Goal: Task Accomplishment & Management: Contribute content

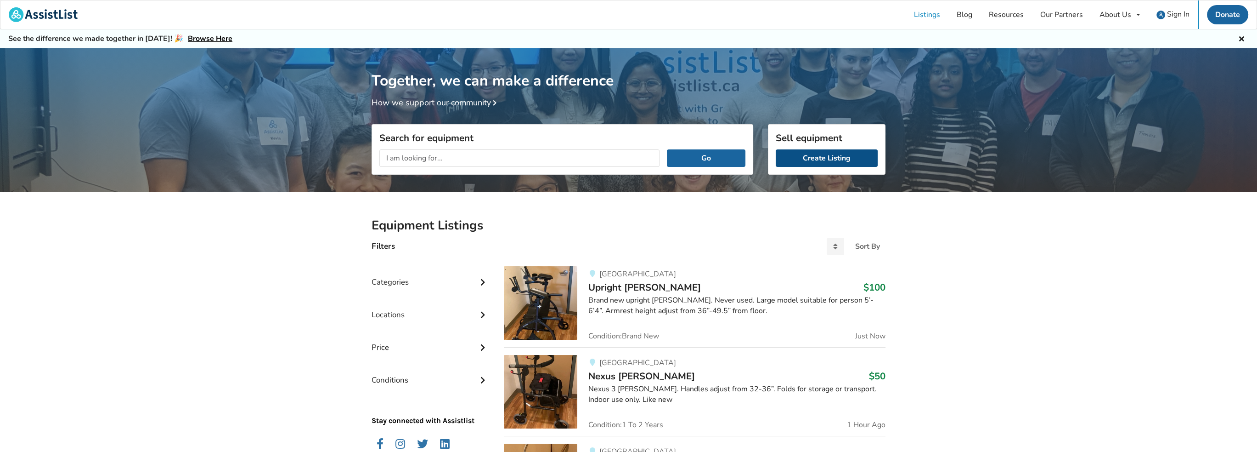
click at [821, 161] on link "Create Listing" at bounding box center [827, 157] width 102 height 17
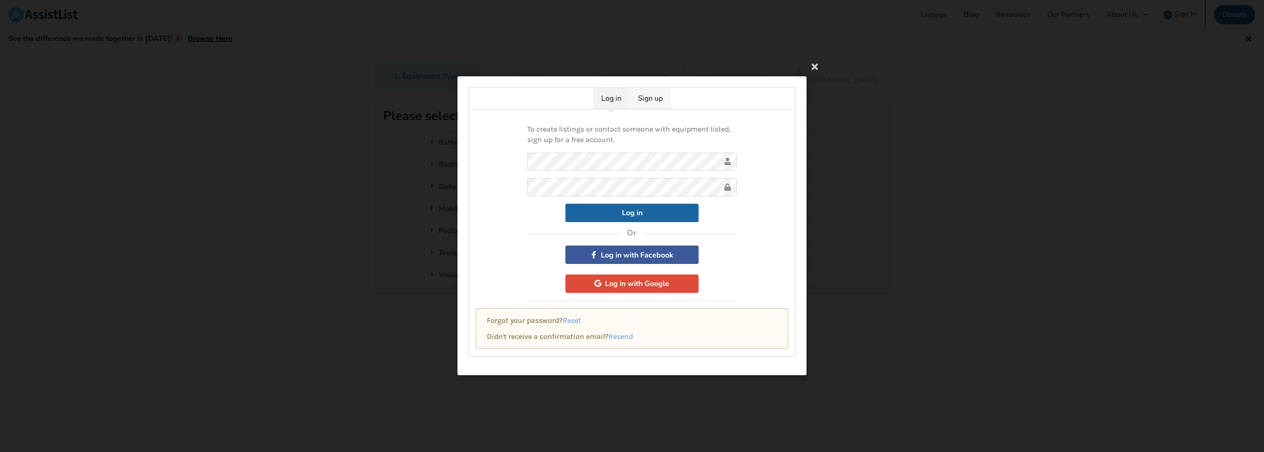
click at [654, 100] on link "Sign up" at bounding box center [650, 98] width 41 height 21
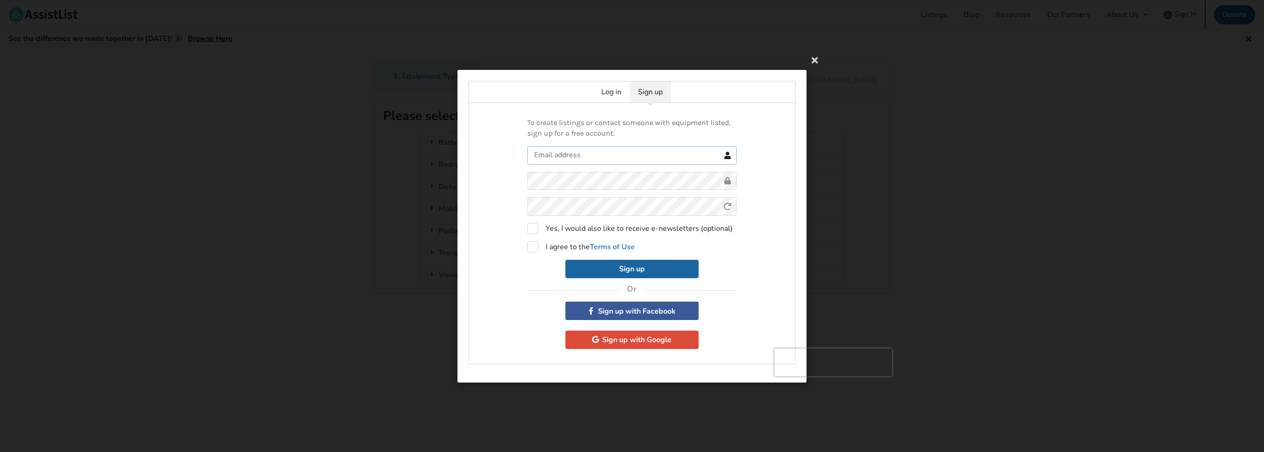
click at [549, 154] on input "text" at bounding box center [631, 155] width 209 height 18
type input "yvonne@legacywest.ca"
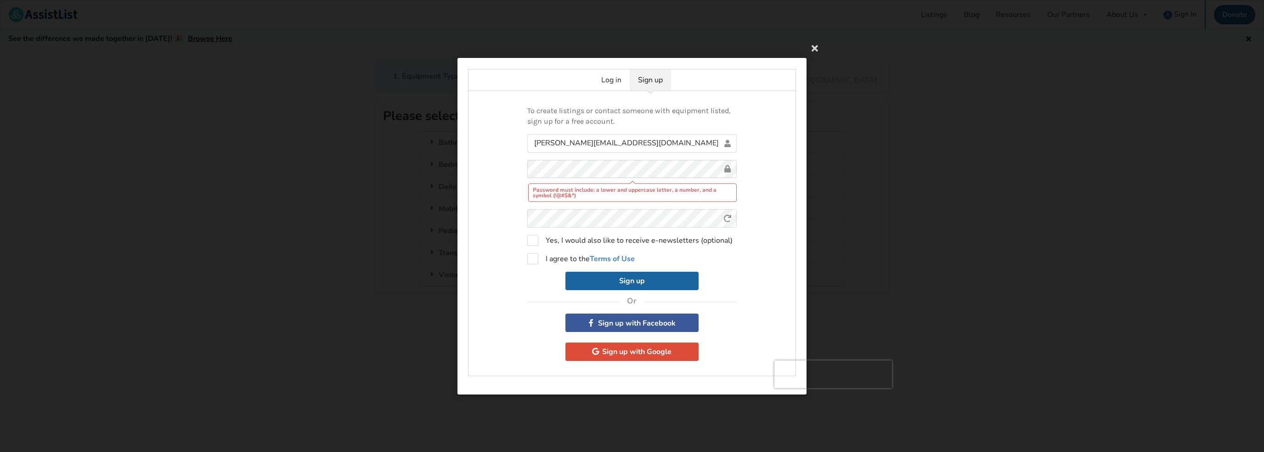
click at [513, 182] on div "To create listings or contact someone with equipment listed, sign up for a free…" at bounding box center [632, 233] width 328 height 285
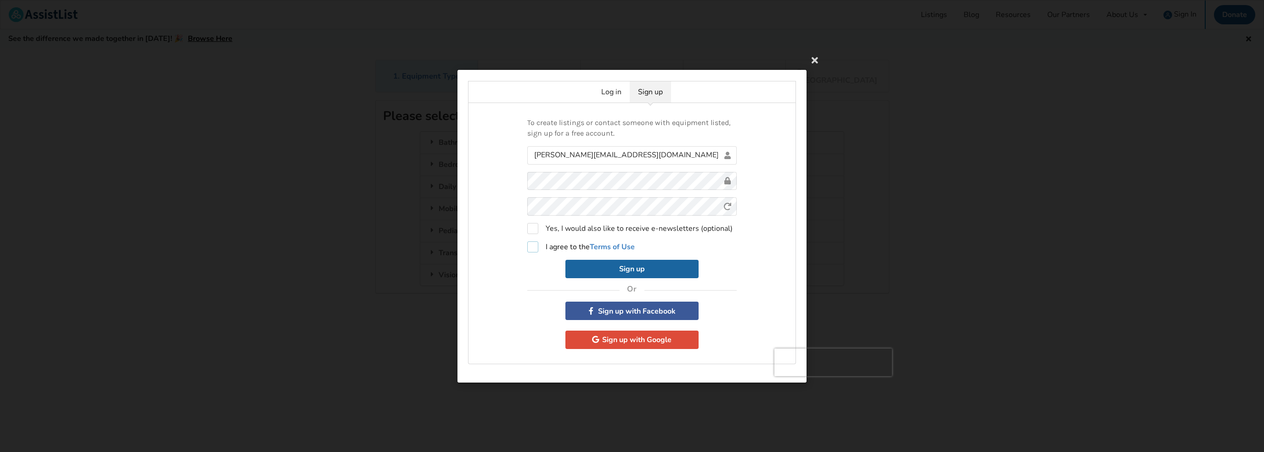
click at [532, 246] on label "I agree to the Terms of Use" at bounding box center [580, 246] width 107 height 11
checkbox input "true"
click at [630, 266] on button "Sign up" at bounding box center [631, 268] width 133 height 18
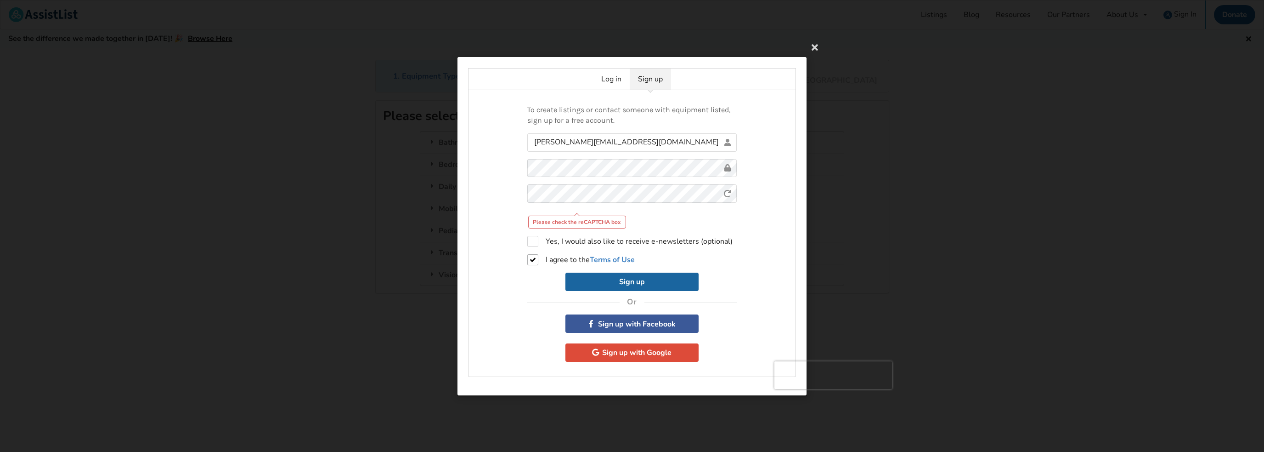
click at [603, 221] on div "Please check the reCAPTCHA box" at bounding box center [577, 221] width 98 height 13
click at [573, 224] on div "Please check the reCAPTCHA box" at bounding box center [577, 221] width 98 height 13
click at [627, 283] on button "Sign up" at bounding box center [631, 281] width 133 height 18
drag, startPoint x: 812, startPoint y: 373, endPoint x: 937, endPoint y: 351, distance: 126.3
click at [937, 351] on div "Log in Sign up To create listings or contact someone with equipment listed, sig…" at bounding box center [632, 226] width 1264 height 452
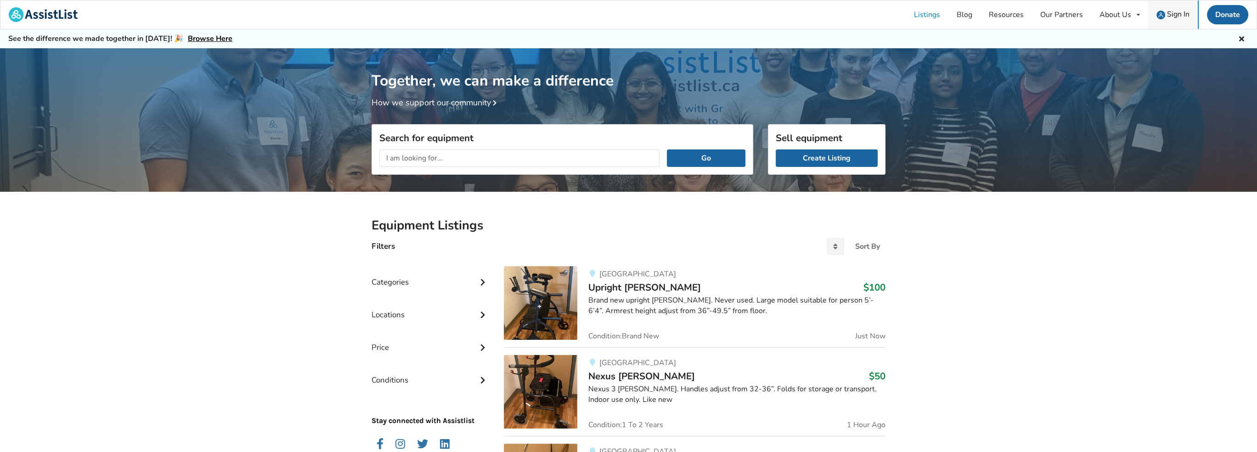
click at [1178, 16] on span "Sign In" at bounding box center [1178, 14] width 23 height 10
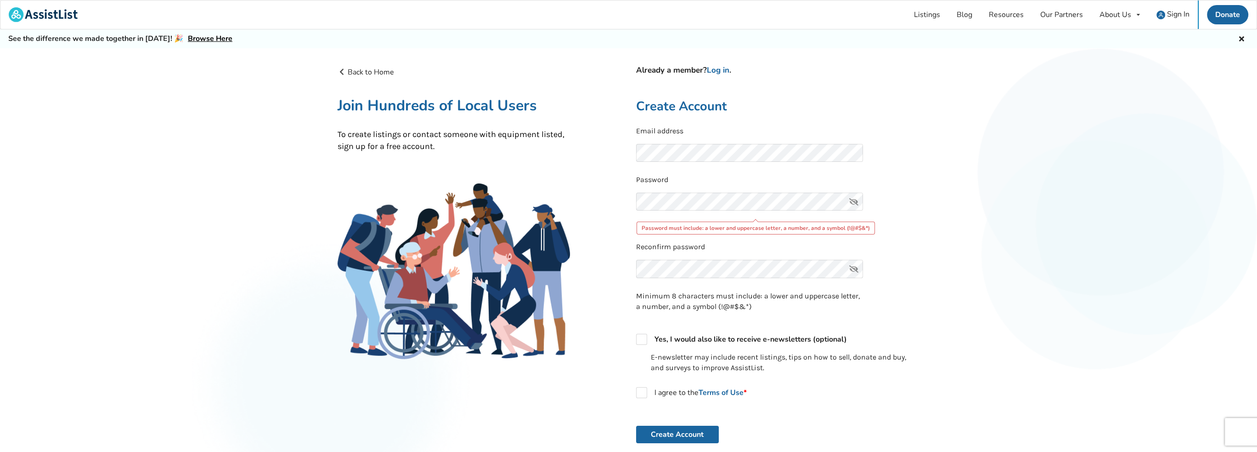
click at [853, 200] on icon at bounding box center [854, 201] width 18 height 18
click at [617, 200] on div "Back to Home Already a member? Log in . Join Hundreds of Local Users To create …" at bounding box center [628, 299] width 597 height 480
click at [576, 249] on div "Back to Home Already a member? Log in . Join Hundreds of Local Users To create …" at bounding box center [479, 300] width 299 height 466
click at [629, 202] on div "Already a member? Log in . Create Account Email address Password Password must …" at bounding box center [778, 300] width 299 height 466
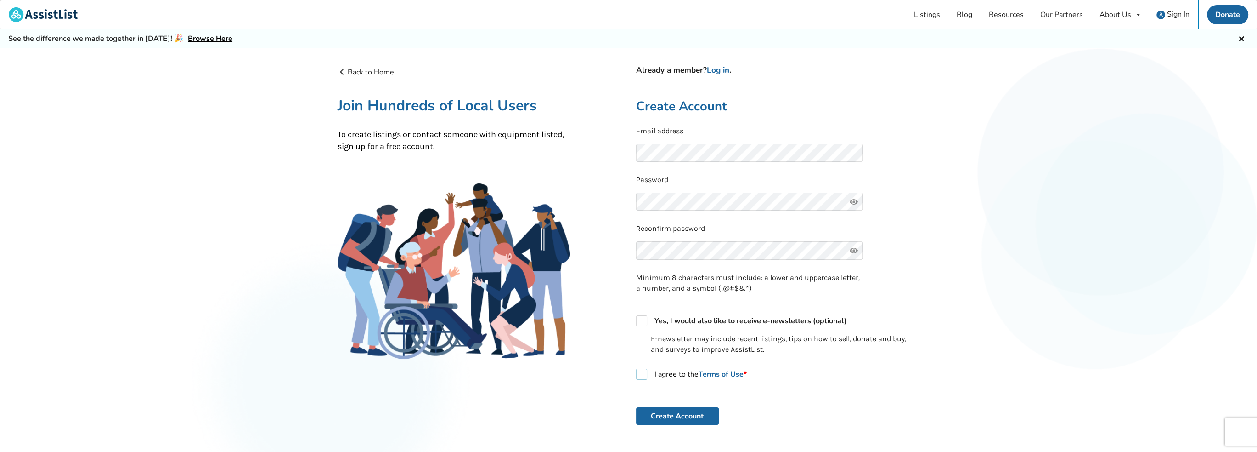
click at [639, 373] on label "I agree to the Terms of Use *" at bounding box center [691, 373] width 111 height 11
checkbox input "true"
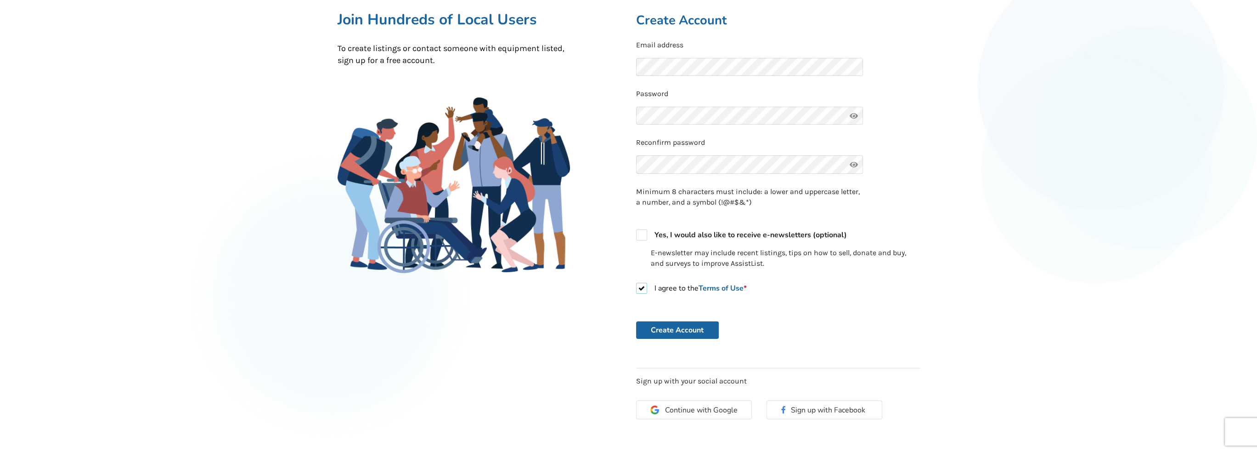
scroll to position [92, 0]
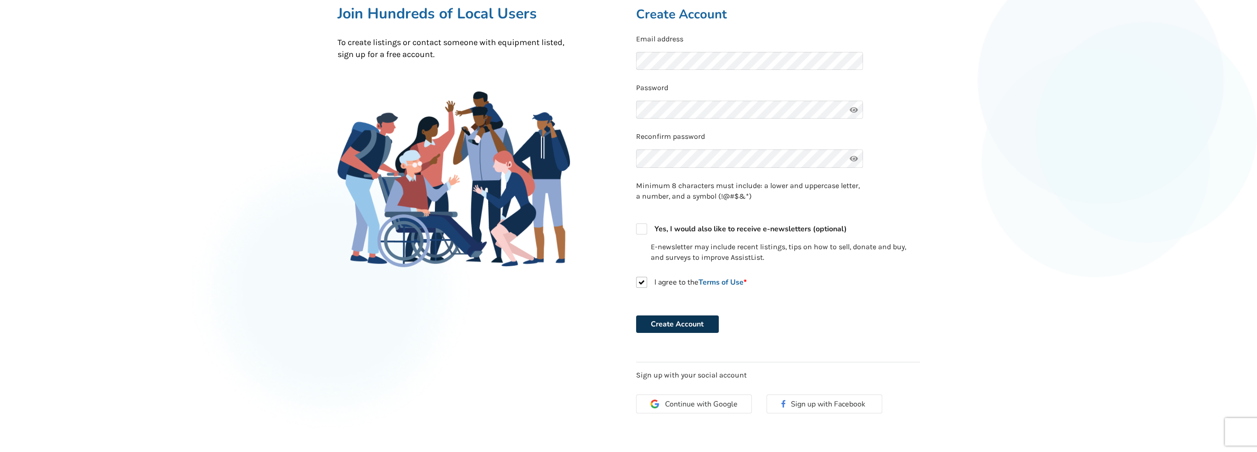
click at [674, 328] on button "Create Account" at bounding box center [677, 323] width 83 height 17
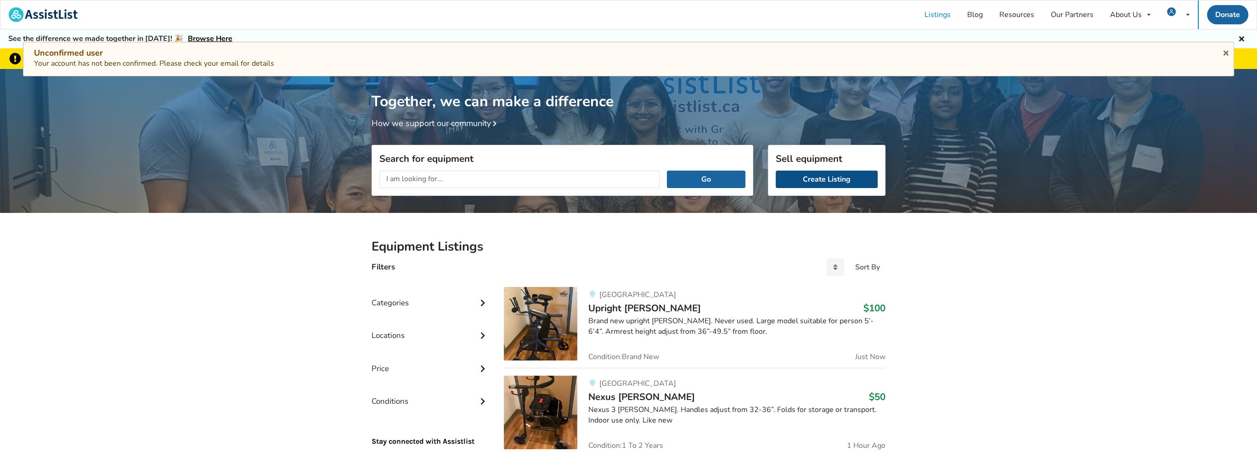
click at [821, 177] on link "Create Listing" at bounding box center [827, 178] width 102 height 17
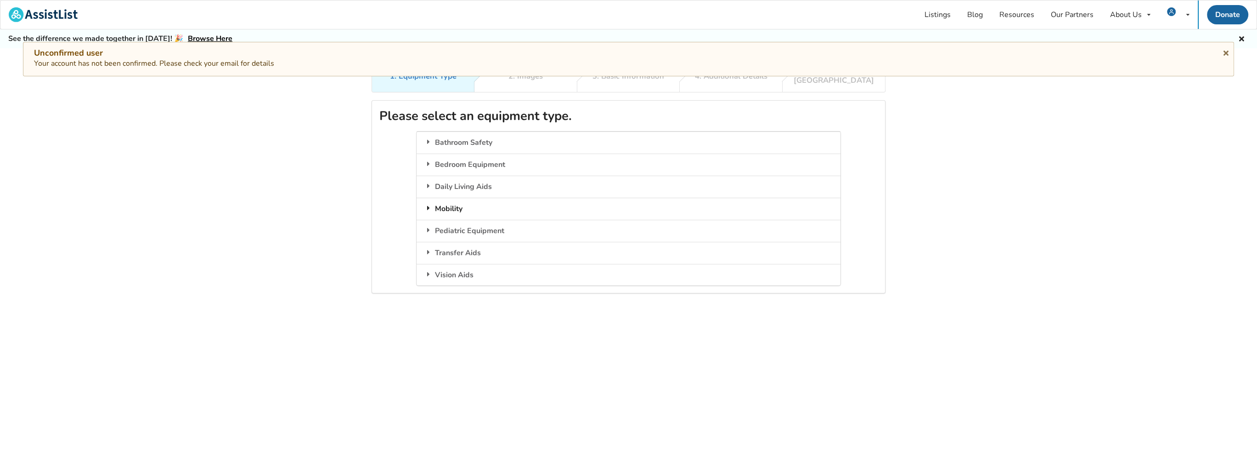
click at [449, 200] on div "Mobility" at bounding box center [629, 209] width 424 height 22
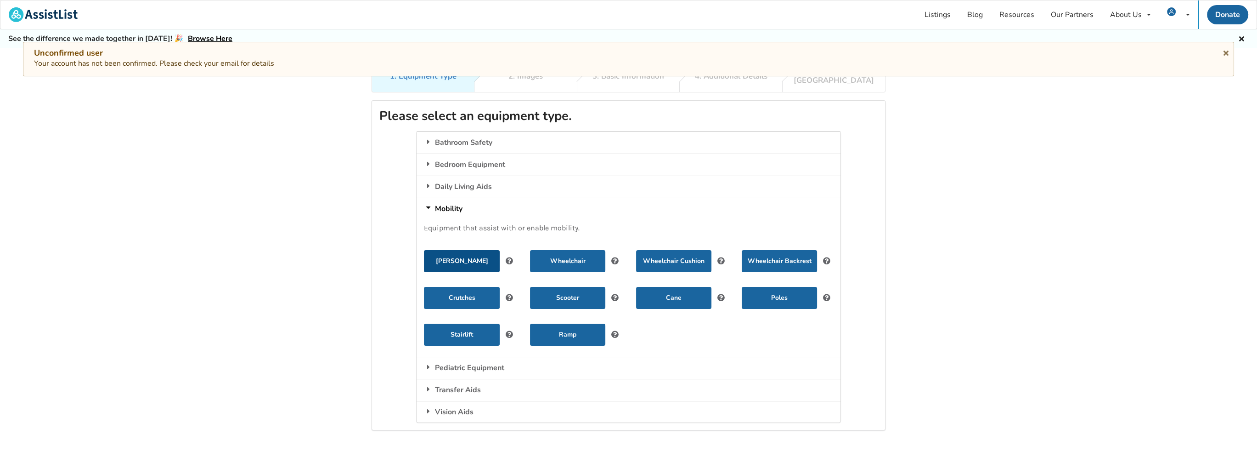
click at [468, 253] on button "[PERSON_NAME]" at bounding box center [461, 261] width 75 height 22
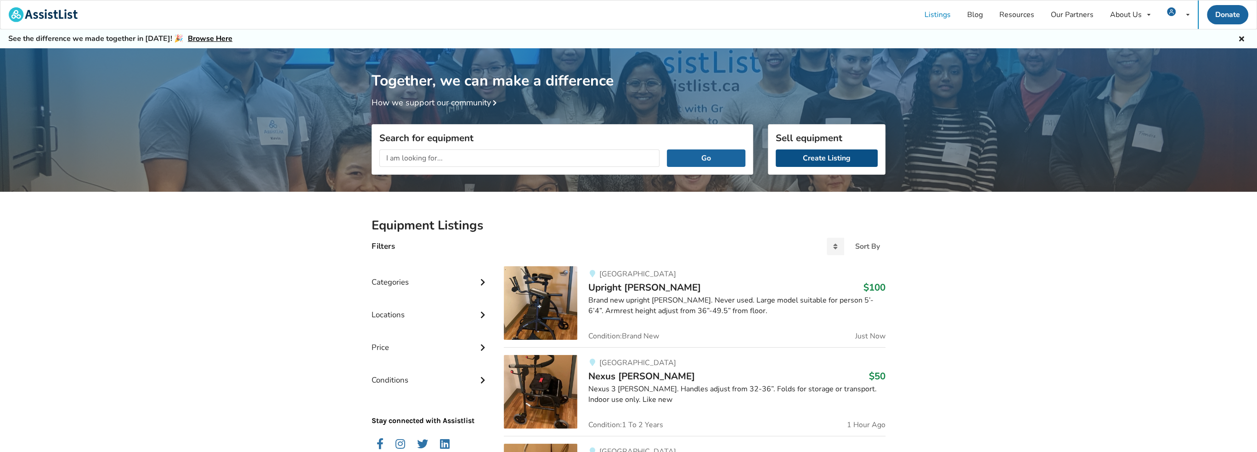
click at [823, 159] on link "Create Listing" at bounding box center [827, 157] width 102 height 17
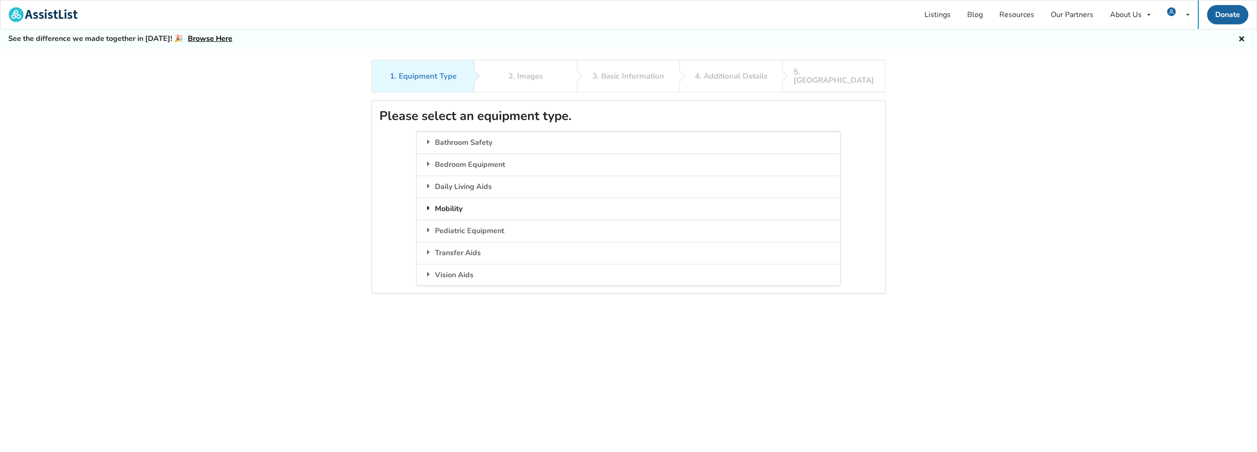
click at [442, 198] on div "Mobility" at bounding box center [629, 209] width 424 height 22
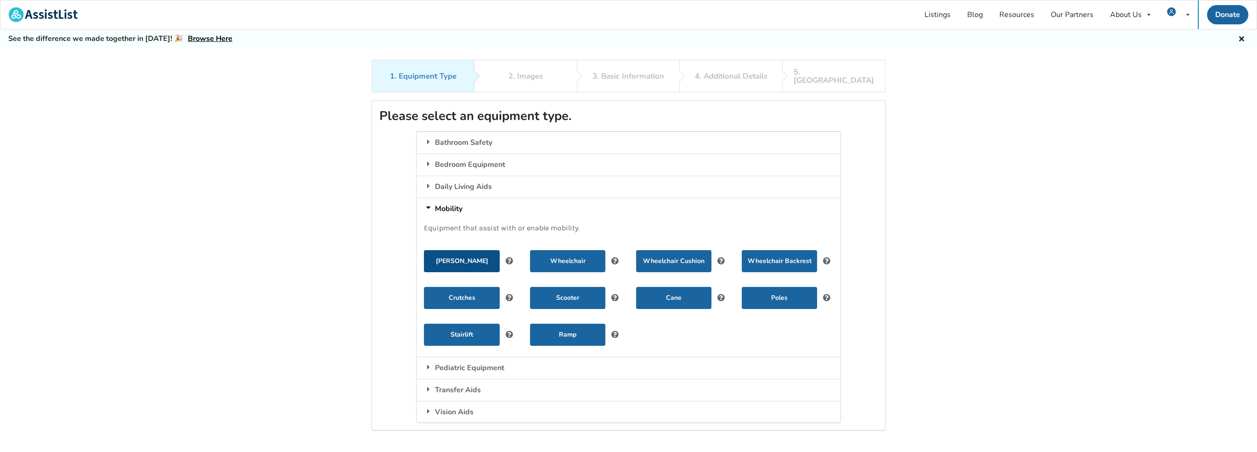
click at [471, 251] on button "[PERSON_NAME]" at bounding box center [461, 261] width 75 height 22
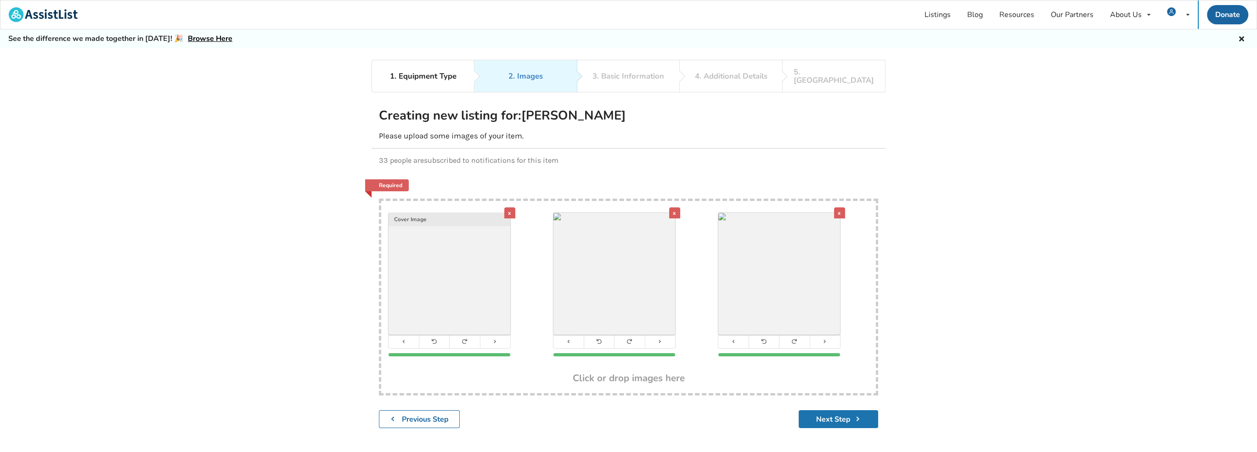
click at [836, 410] on button "Next Step" at bounding box center [838, 419] width 79 height 18
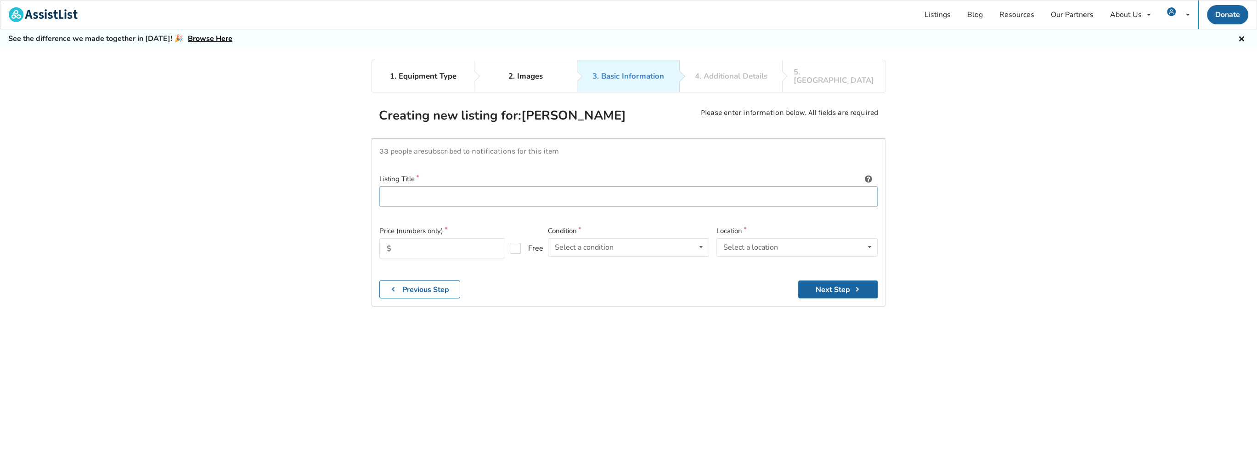
click at [392, 187] on input at bounding box center [628, 196] width 498 height 21
type input "Heavy duty [PERSON_NAME]"
click at [402, 240] on input "text" at bounding box center [442, 248] width 126 height 20
click at [701, 238] on icon at bounding box center [701, 246] width 13 height 17
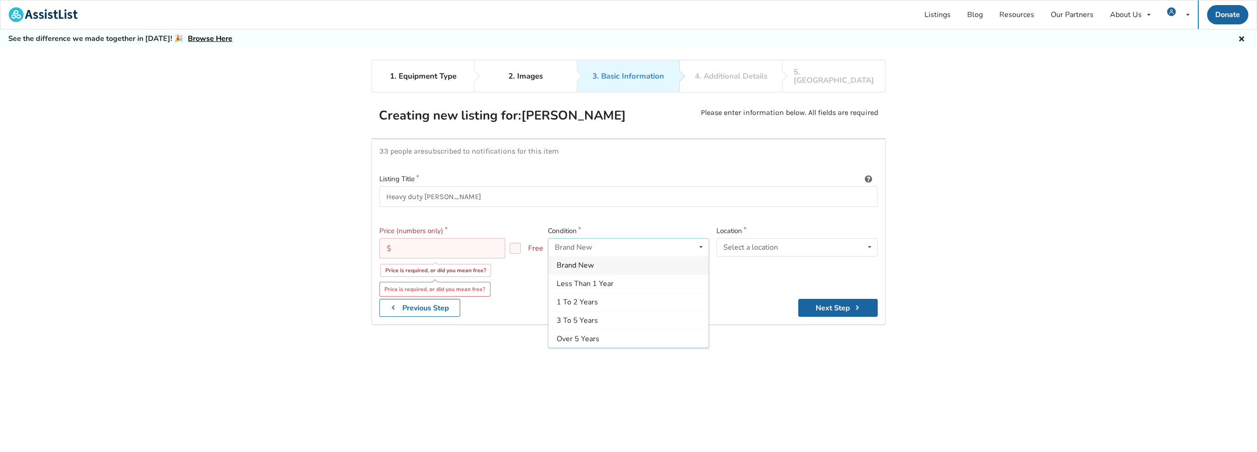
click at [585, 260] on span "Brand New" at bounding box center [575, 265] width 37 height 10
click at [397, 238] on input "text" at bounding box center [442, 248] width 126 height 20
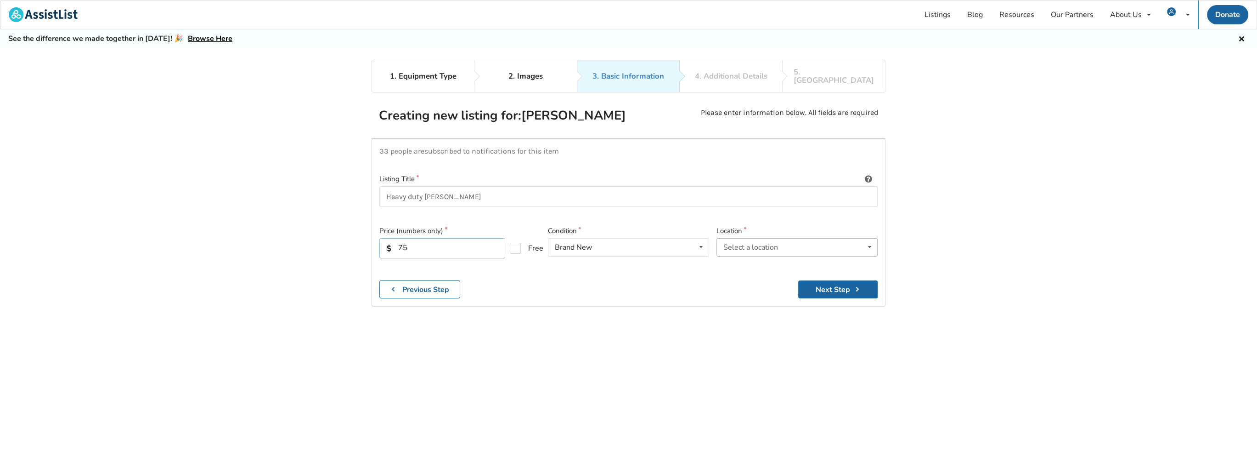
type input "75"
click at [871, 238] on icon at bounding box center [869, 246] width 13 height 17
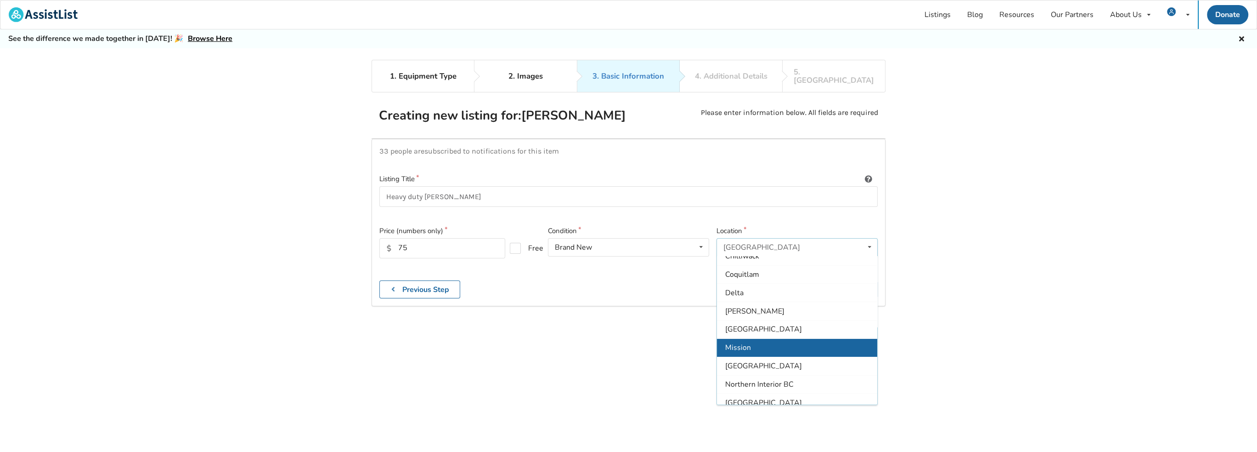
scroll to position [92, 0]
click at [753, 351] on span "[GEOGRAPHIC_DATA]" at bounding box center [763, 356] width 77 height 10
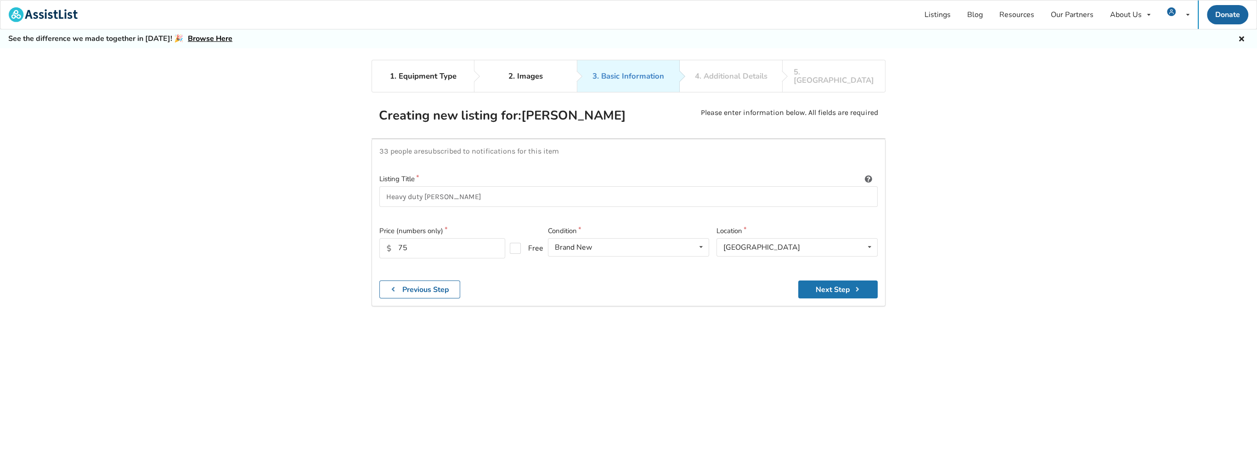
click at [835, 280] on button "Next Step" at bounding box center [837, 289] width 79 height 18
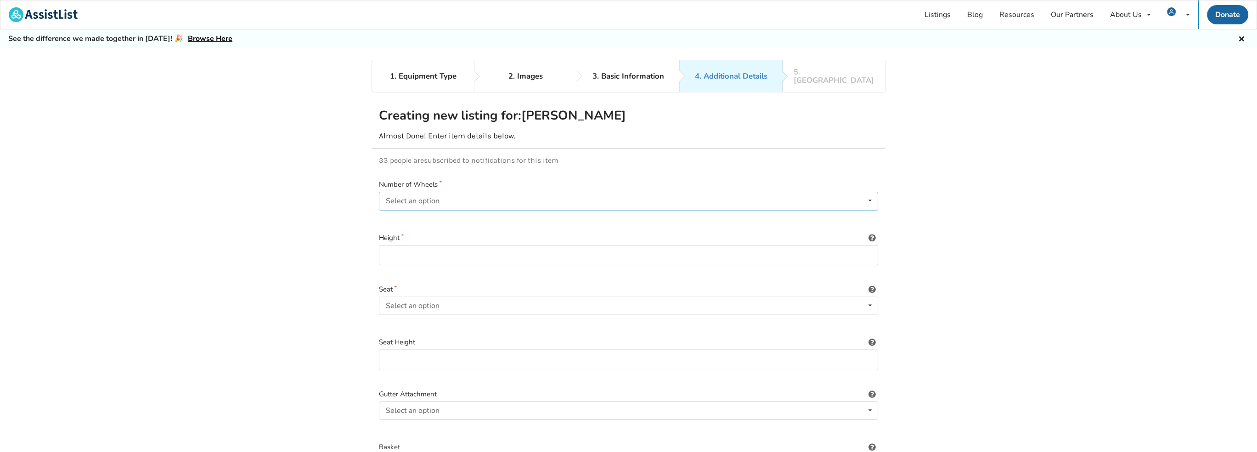
click at [871, 192] on icon at bounding box center [870, 200] width 13 height 17
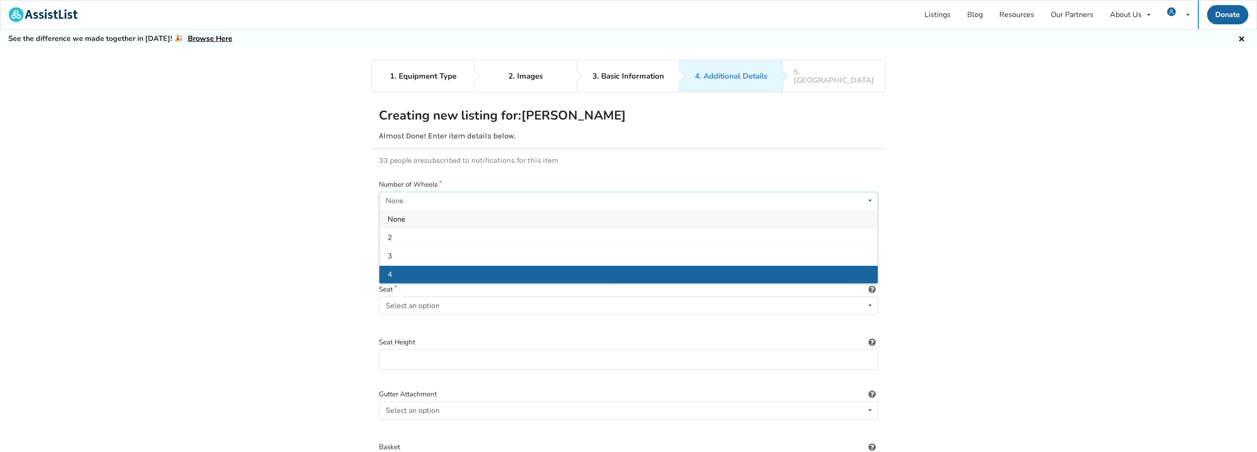
click at [397, 265] on div "4" at bounding box center [628, 274] width 498 height 18
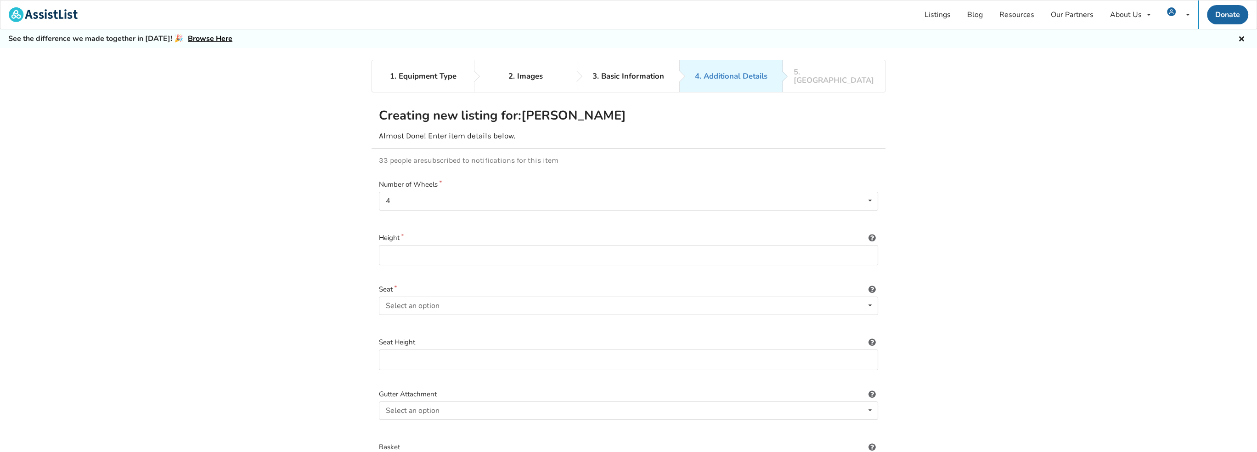
click at [874, 232] on icon at bounding box center [872, 235] width 9 height 7
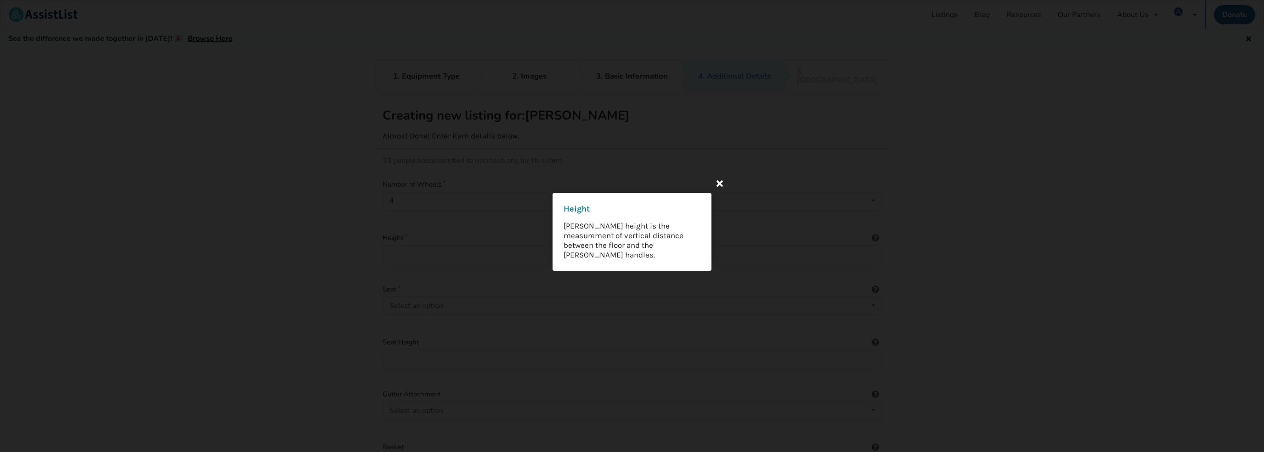
click at [723, 183] on icon at bounding box center [720, 183] width 17 height 17
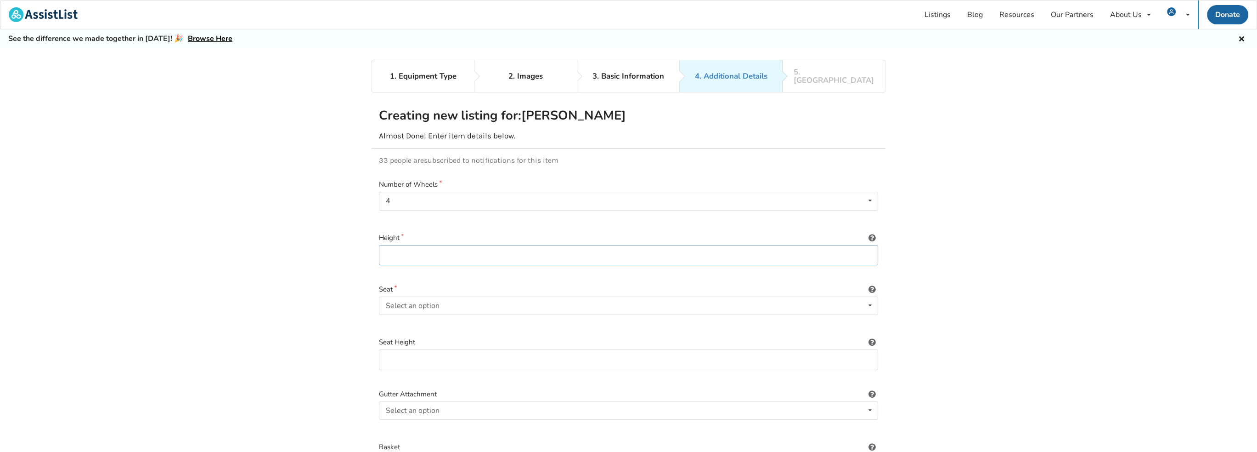
click at [399, 245] on input at bounding box center [628, 255] width 499 height 21
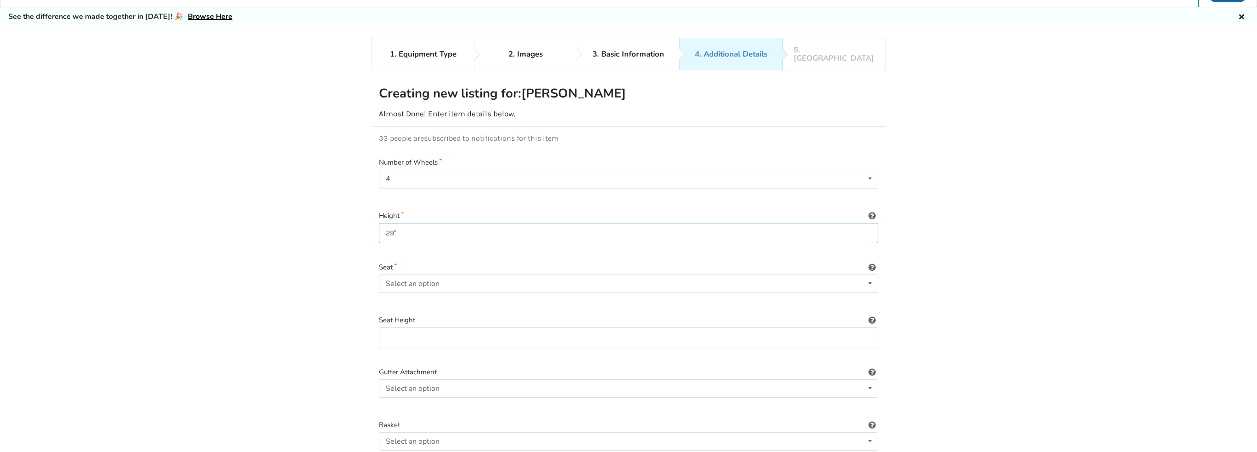
scroll to position [46, 0]
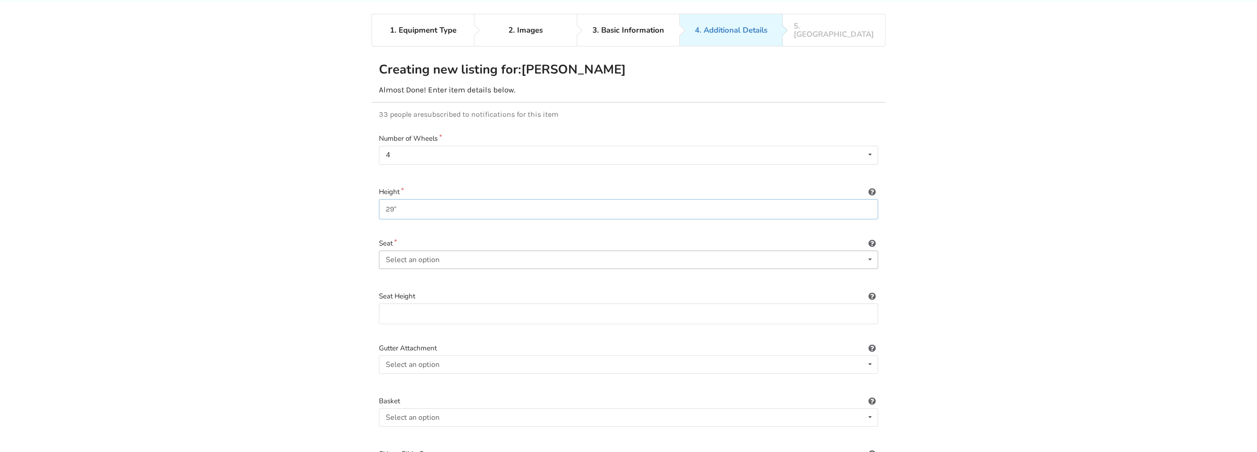
type input "29""
click at [871, 251] on icon at bounding box center [870, 259] width 13 height 17
click at [399, 273] on span "Included" at bounding box center [402, 278] width 28 height 10
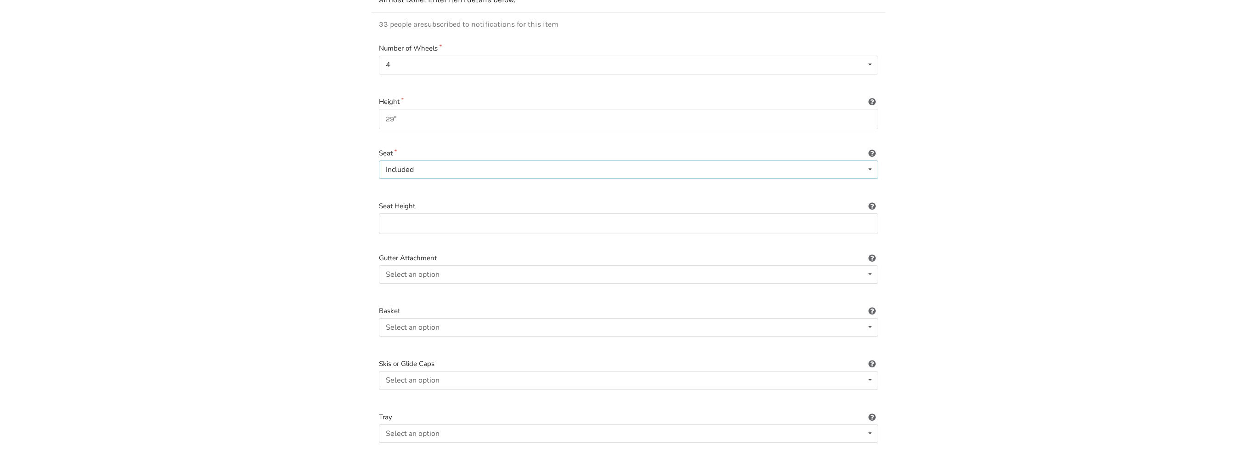
scroll to position [138, 0]
click at [871, 316] on icon at bounding box center [870, 324] width 13 height 17
click at [410, 339] on span "Included" at bounding box center [402, 344] width 28 height 10
click at [871, 264] on icon at bounding box center [870, 272] width 13 height 17
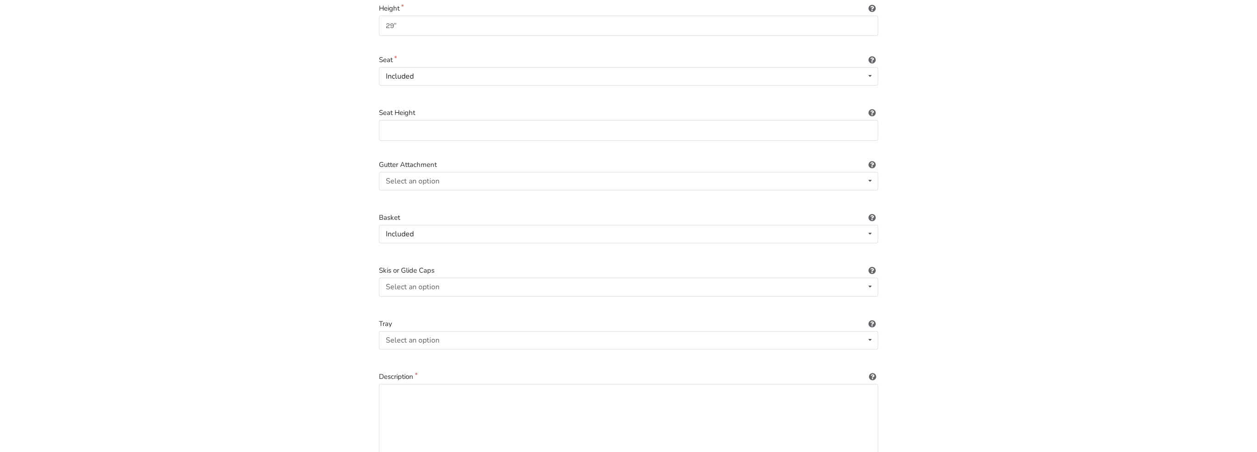
scroll to position [230, 0]
click at [389, 385] on textarea at bounding box center [628, 427] width 499 height 88
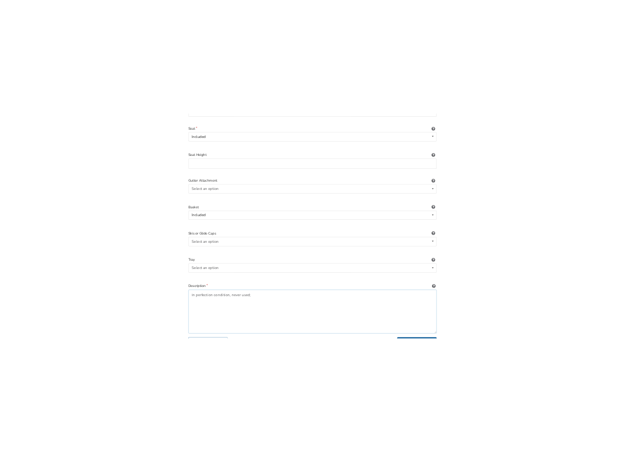
scroll to position [276, 0]
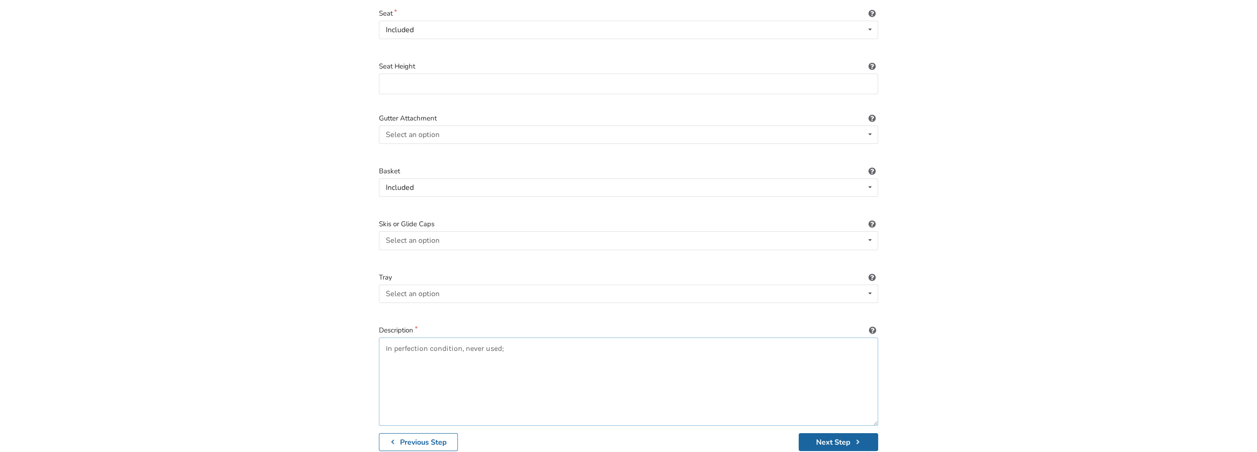
click at [429, 338] on textarea "In perfection condition, never used;" at bounding box center [628, 381] width 499 height 88
click at [502, 337] on textarea "In perfect condition, never used;" at bounding box center [628, 381] width 499 height 88
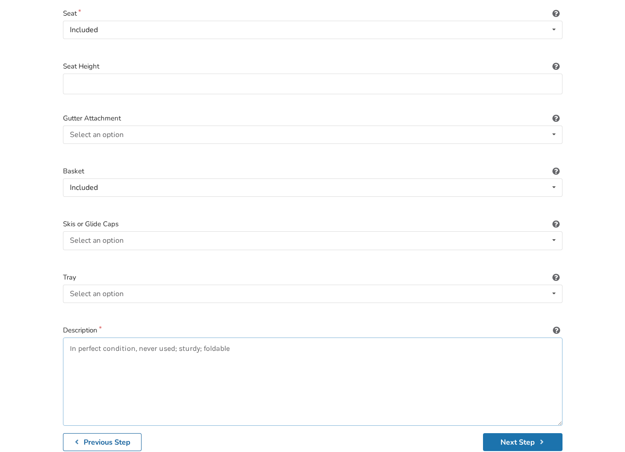
type textarea "In perfect condition, never used; sturdy; foldable"
click at [518, 433] on button "Next Step" at bounding box center [522, 442] width 79 height 18
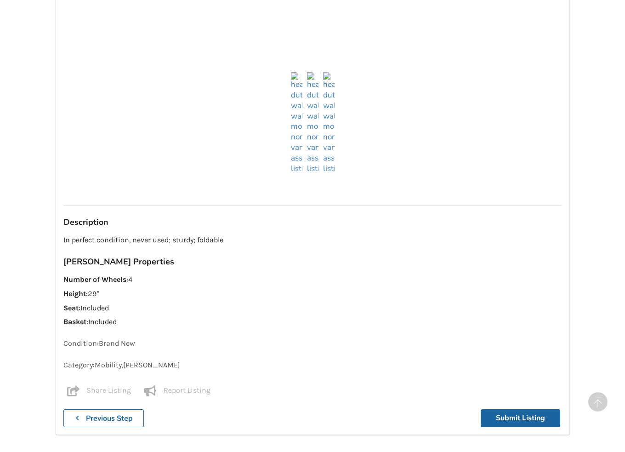
scroll to position [526, 0]
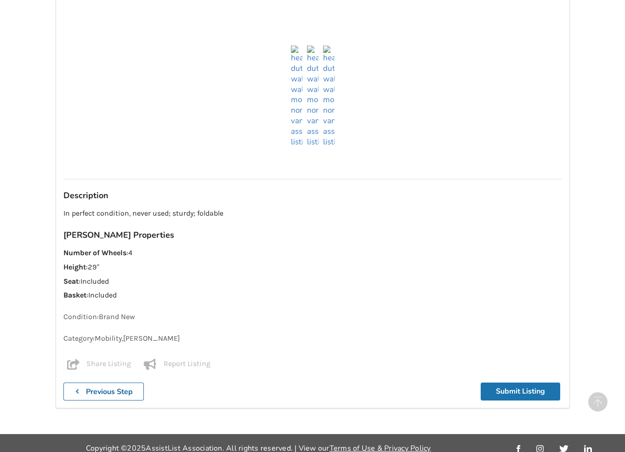
click at [514, 382] on button "Submit Listing" at bounding box center [519, 391] width 79 height 18
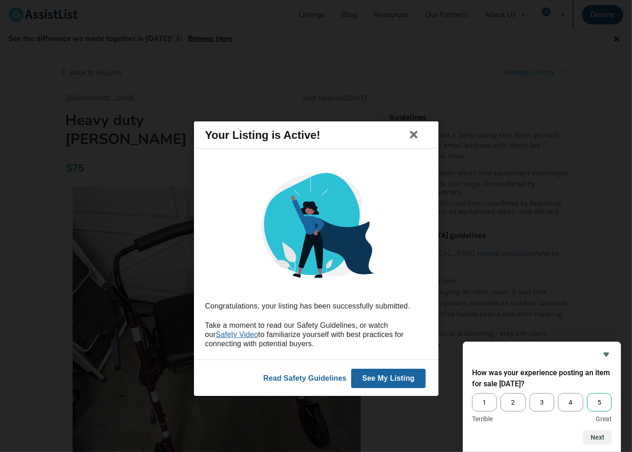
click at [600, 400] on span "5" at bounding box center [599, 402] width 25 height 18
click at [587, 393] on input "5" at bounding box center [587, 393] width 0 height 0
click at [602, 435] on button "Next" at bounding box center [597, 436] width 28 height 15
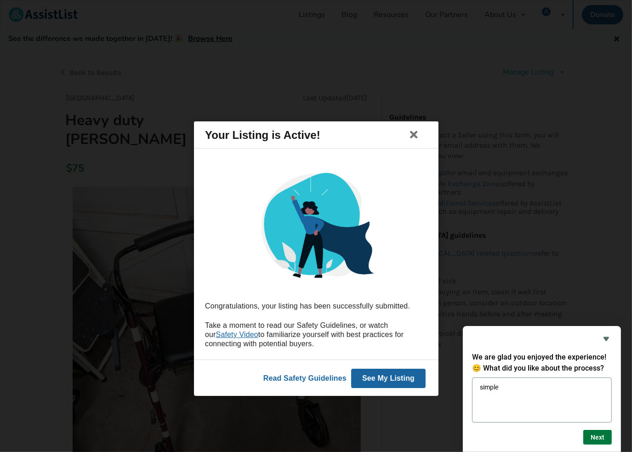
type textarea "simple"
click at [594, 438] on button "Next" at bounding box center [597, 436] width 28 height 15
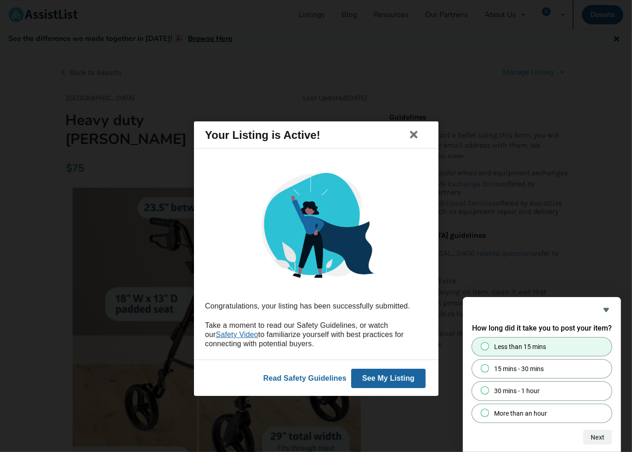
click at [483, 344] on input "Less than 15 mins" at bounding box center [485, 346] width 6 height 6
radio input "true"
click at [603, 436] on button "Next" at bounding box center [597, 436] width 28 height 15
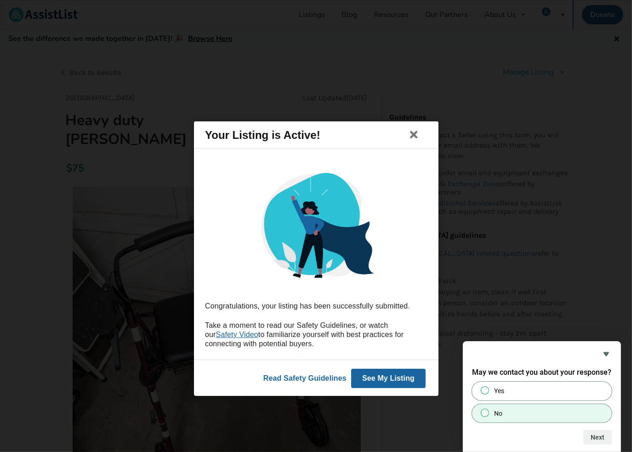
click at [482, 411] on input "No" at bounding box center [485, 412] width 6 height 6
radio input "true"
click at [599, 433] on button "Next" at bounding box center [597, 436] width 28 height 15
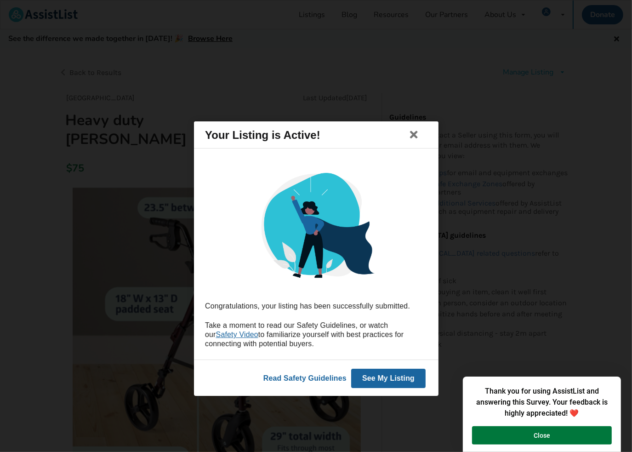
click at [536, 435] on button "Close" at bounding box center [542, 435] width 140 height 18
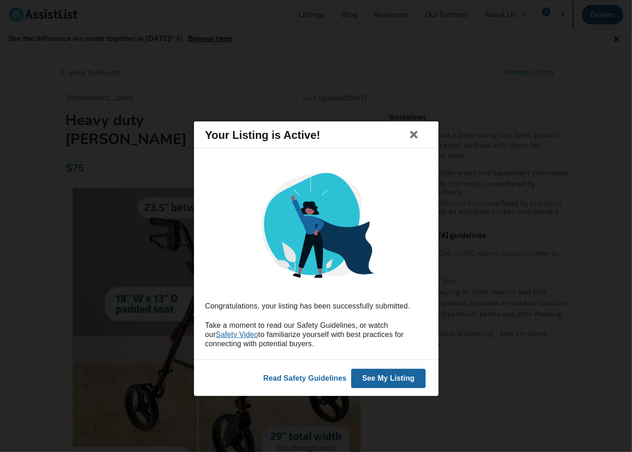
click at [407, 380] on button "See My Listing" at bounding box center [387, 377] width 74 height 19
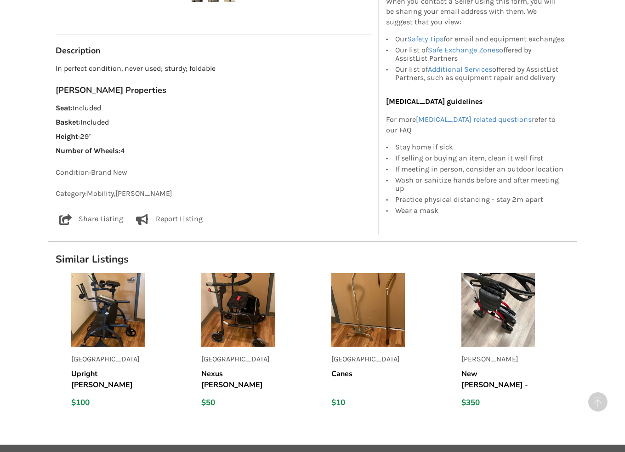
scroll to position [500, 0]
click at [221, 367] on h5 "Nexus [PERSON_NAME]" at bounding box center [237, 378] width 73 height 22
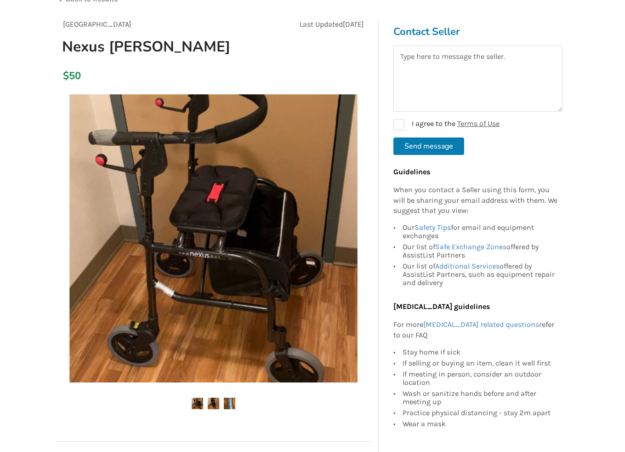
scroll to position [92, 0]
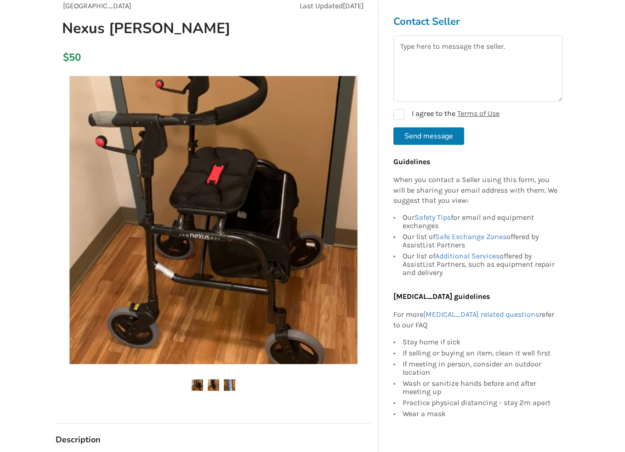
click at [213, 385] on img at bounding box center [213, 384] width 11 height 11
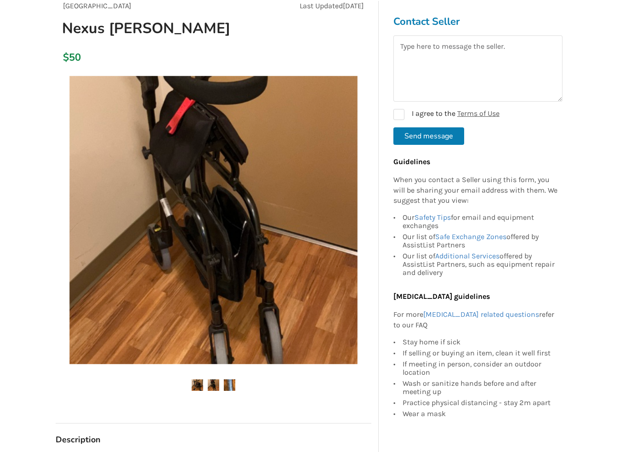
click at [228, 383] on img at bounding box center [229, 384] width 11 height 11
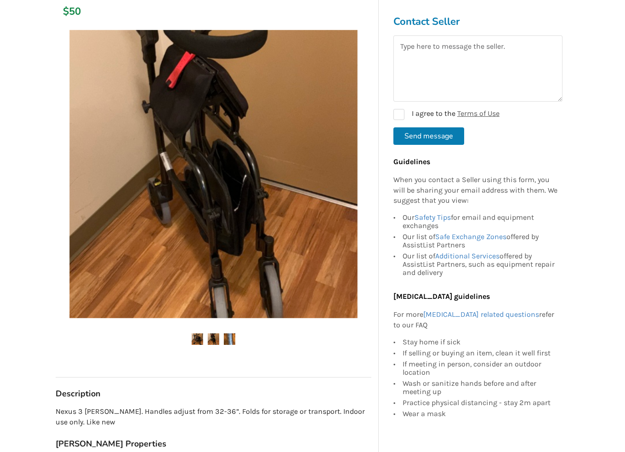
scroll to position [0, 0]
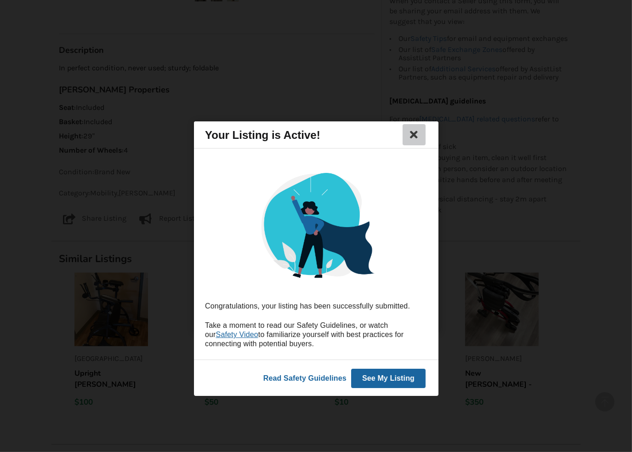
click at [417, 136] on icon at bounding box center [413, 134] width 13 height 11
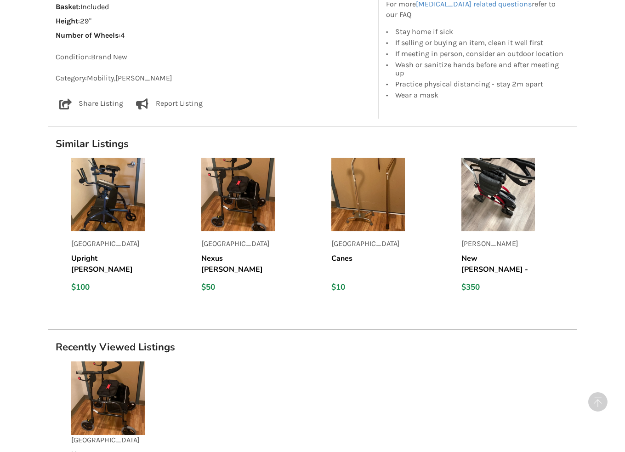
scroll to position [588, 0]
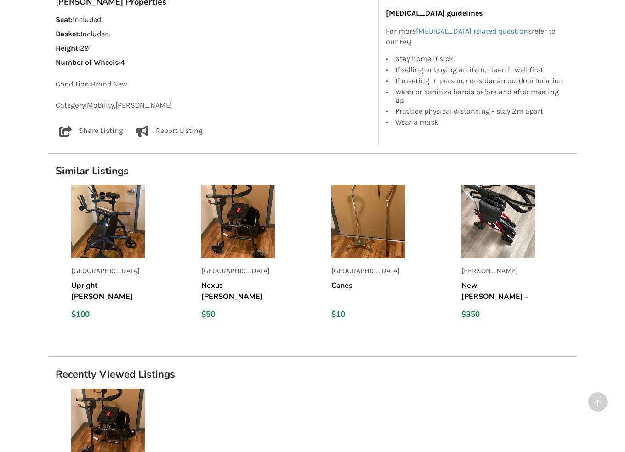
click at [108, 280] on h5 "Upright [PERSON_NAME]" at bounding box center [107, 291] width 73 height 22
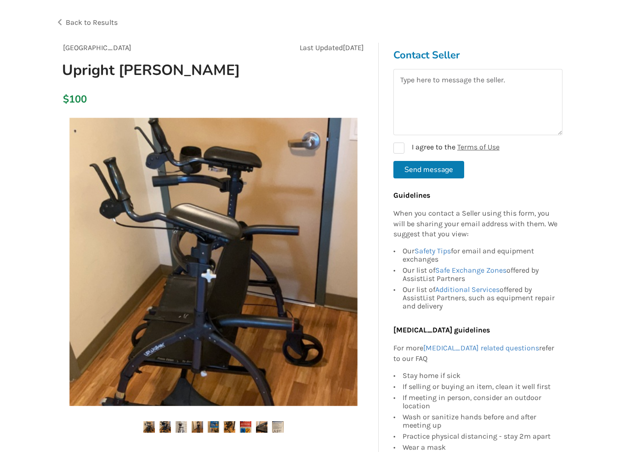
scroll to position [46, 0]
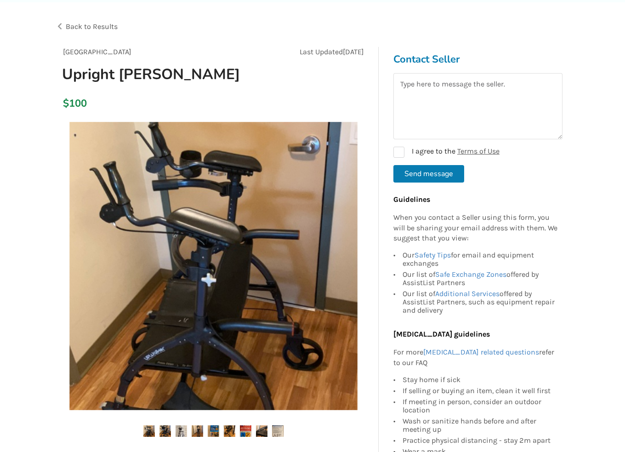
click at [165, 430] on img at bounding box center [164, 430] width 11 height 11
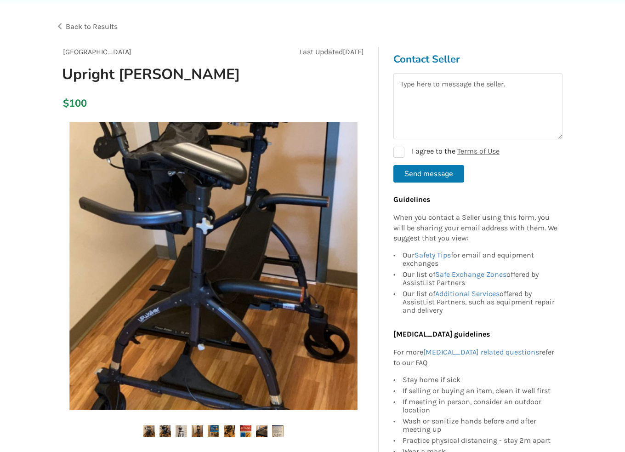
click at [182, 429] on img at bounding box center [180, 430] width 11 height 11
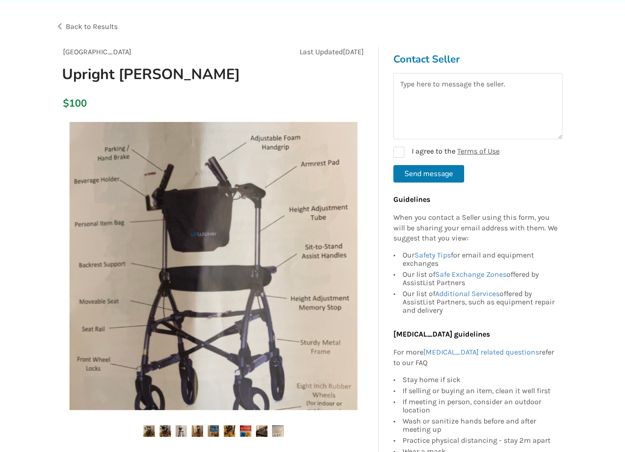
click at [198, 430] on img at bounding box center [197, 430] width 11 height 11
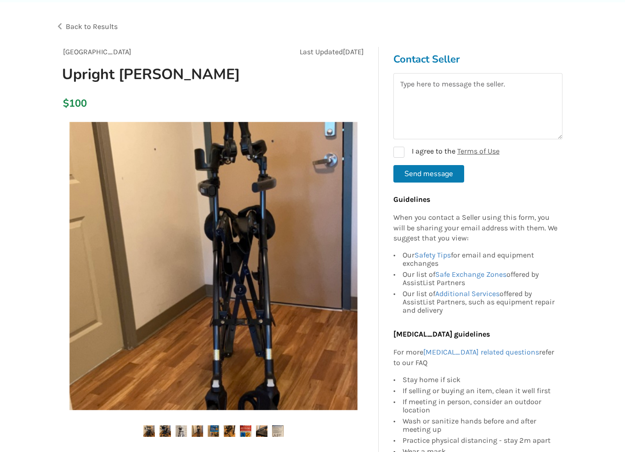
click at [217, 431] on img at bounding box center [213, 430] width 11 height 11
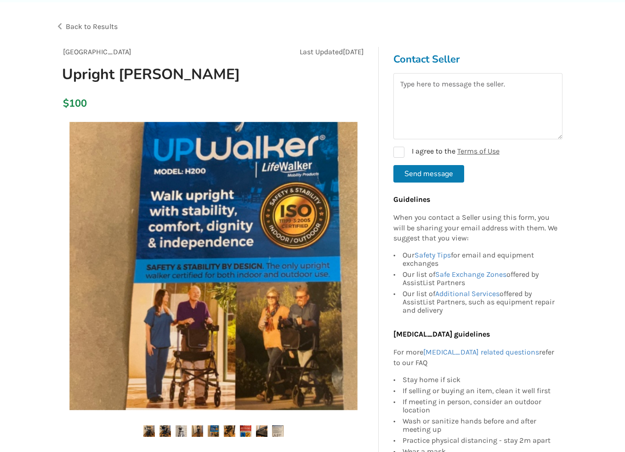
click at [228, 431] on img at bounding box center [229, 430] width 11 height 11
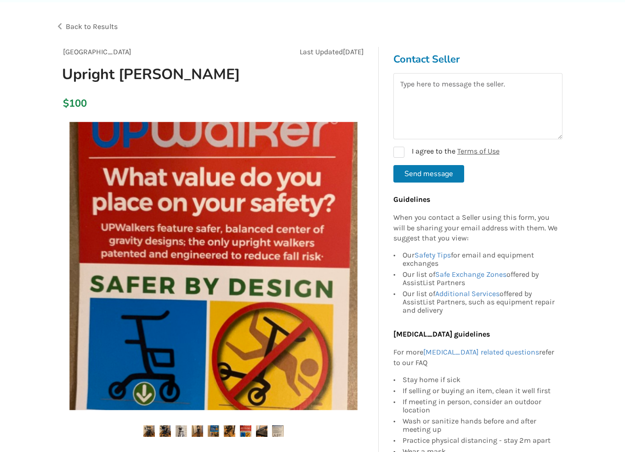
click at [250, 430] on img at bounding box center [245, 430] width 11 height 11
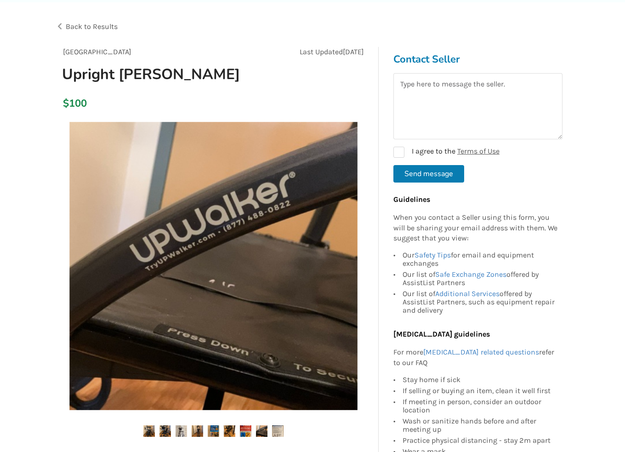
click at [263, 431] on img at bounding box center [261, 430] width 11 height 11
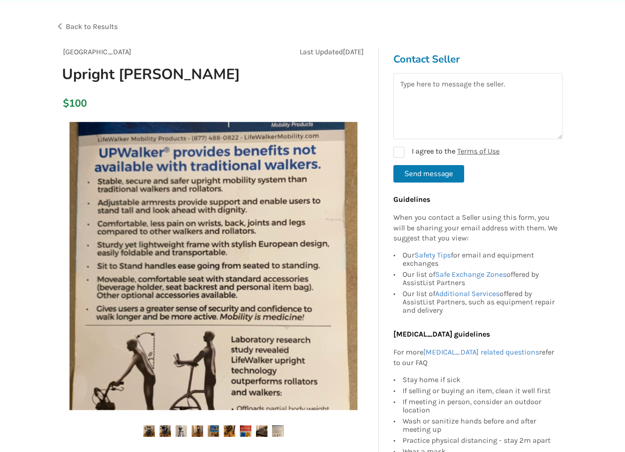
click at [280, 431] on img at bounding box center [277, 430] width 11 height 11
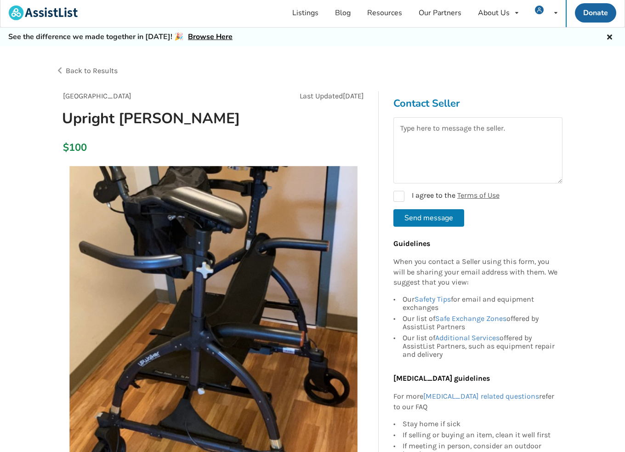
scroll to position [0, 0]
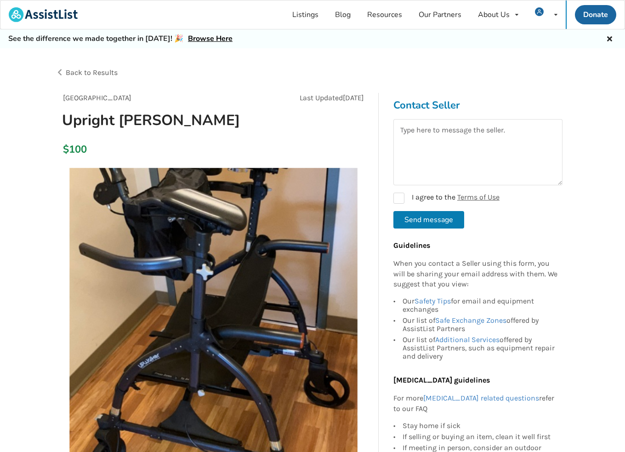
click at [86, 73] on span "Back to Results" at bounding box center [92, 72] width 52 height 9
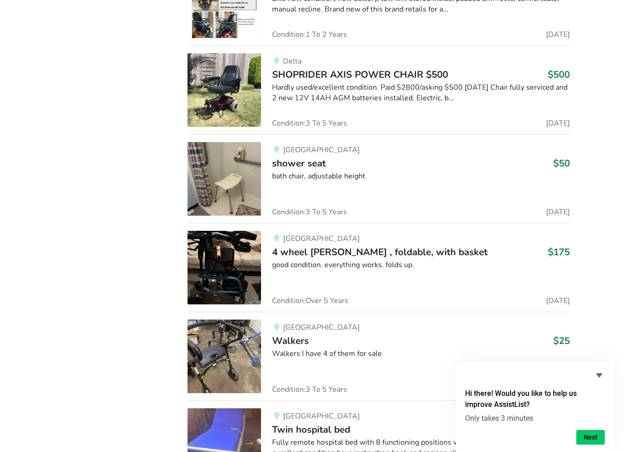
scroll to position [1562, 0]
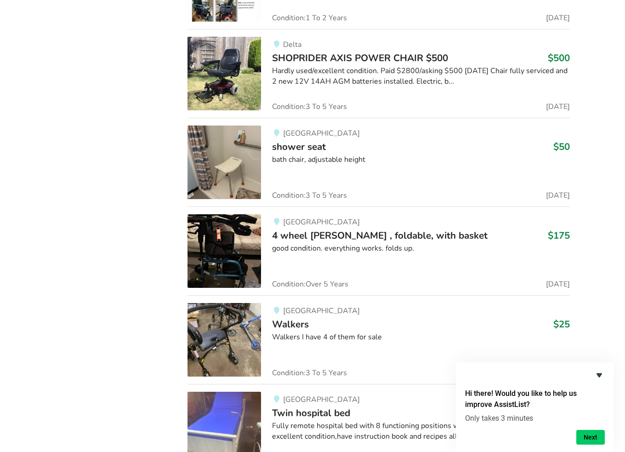
click at [598, 372] on icon "Hide survey" at bounding box center [598, 374] width 11 height 11
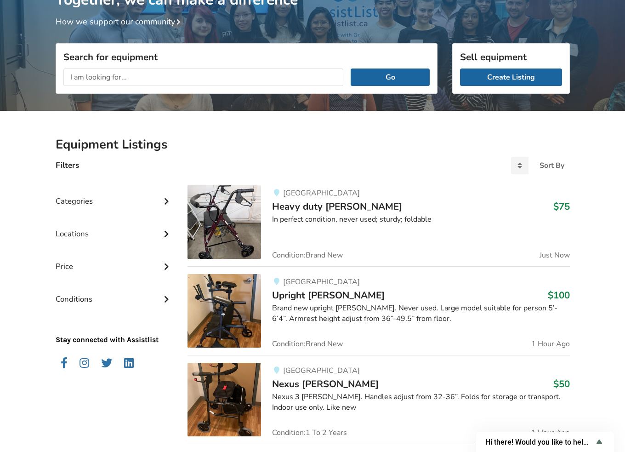
scroll to position [46, 0]
